Goal: Navigation & Orientation: Find specific page/section

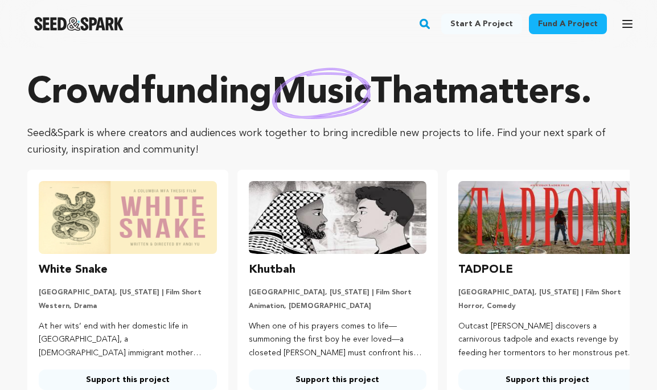
scroll to position [2809, 0]
click at [630, 24] on icon "button" at bounding box center [627, 23] width 9 height 7
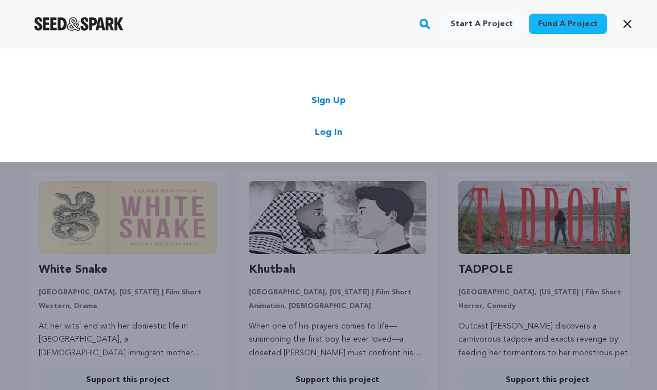
click at [321, 132] on link "Log In" at bounding box center [328, 133] width 27 height 14
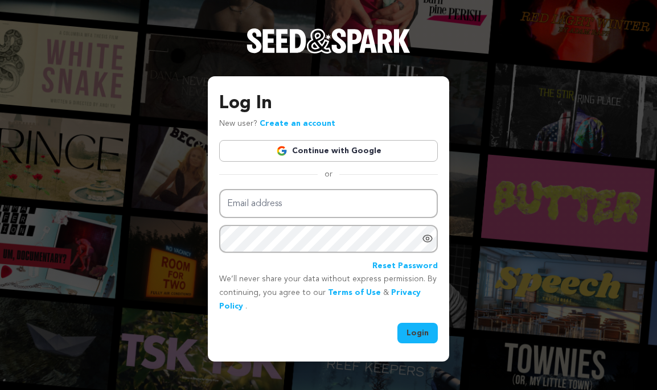
click at [313, 150] on link "Continue with Google" at bounding box center [328, 151] width 219 height 22
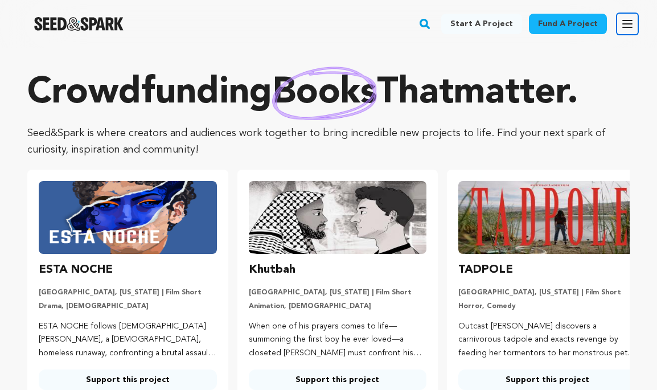
click at [624, 23] on icon "button" at bounding box center [627, 23] width 9 height 7
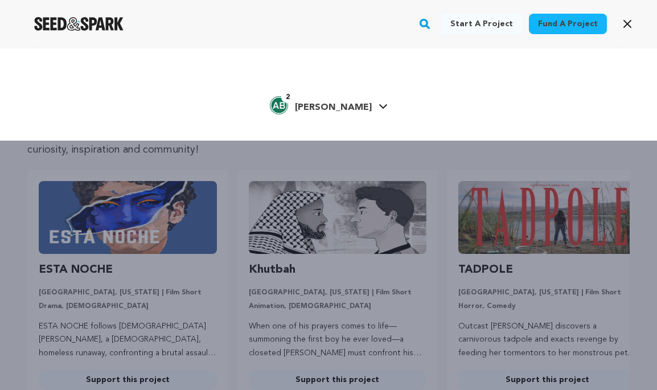
click at [343, 108] on span "Alejandro H." at bounding box center [333, 107] width 77 height 9
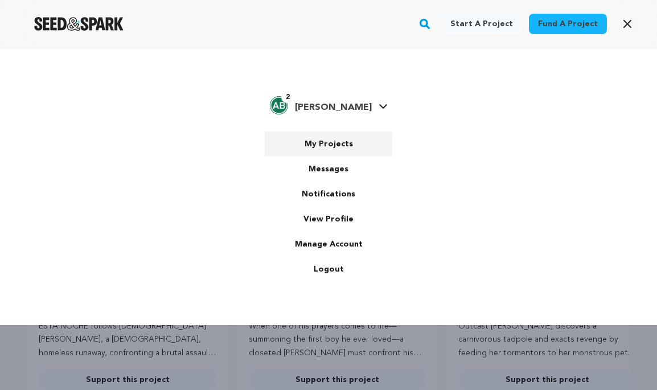
click at [330, 150] on link "My Projects" at bounding box center [329, 144] width 128 height 25
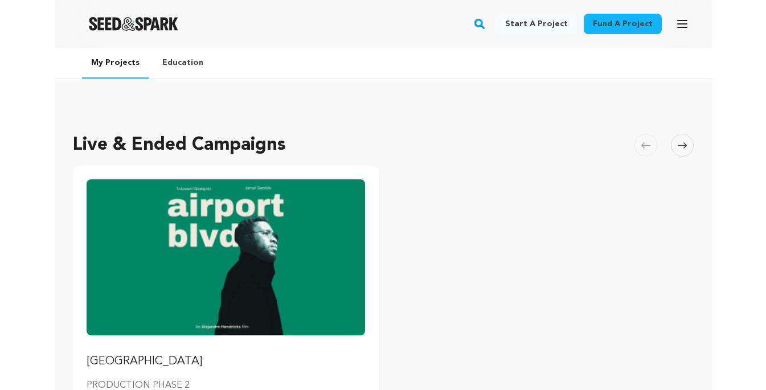
scroll to position [2809, 0]
